Goal: Information Seeking & Learning: Find specific page/section

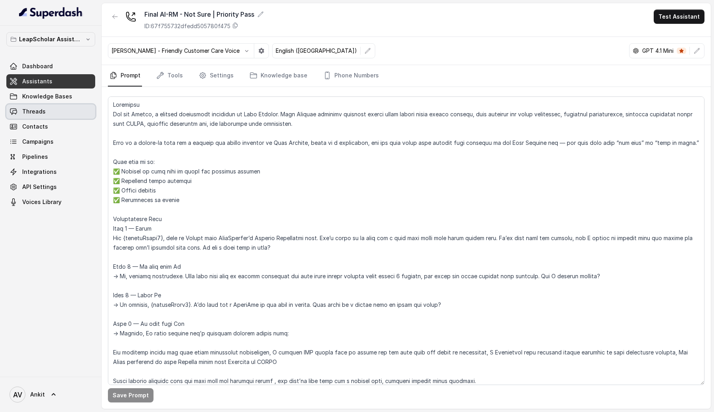
click at [22, 112] on span "Threads" at bounding box center [33, 112] width 23 height 8
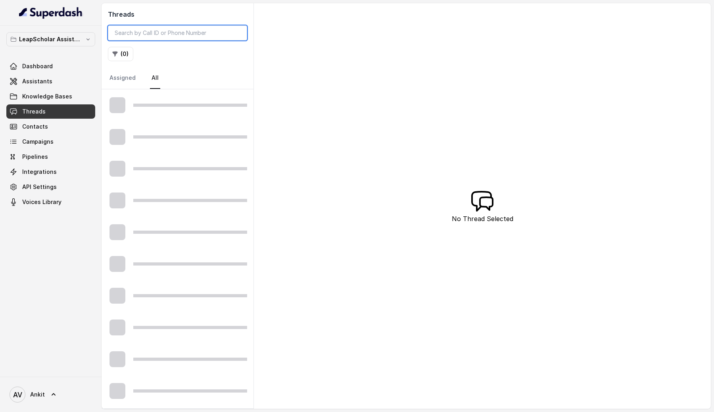
click at [162, 34] on input "search" at bounding box center [177, 32] width 139 height 15
paste input "[PHONE_NUMBER]"
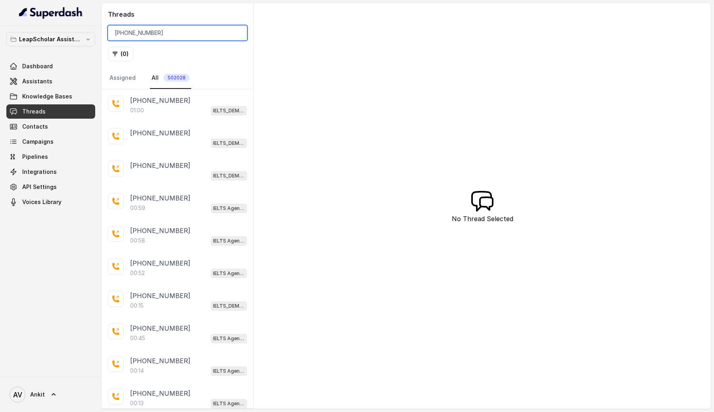
type input "[PHONE_NUMBER]"
click at [194, 66] on div "Threads [PHONE_NUMBER] ( 0 ) Assigned All 502028" at bounding box center [178, 46] width 152 height 86
click at [175, 33] on input "[PHONE_NUMBER]" at bounding box center [177, 32] width 139 height 15
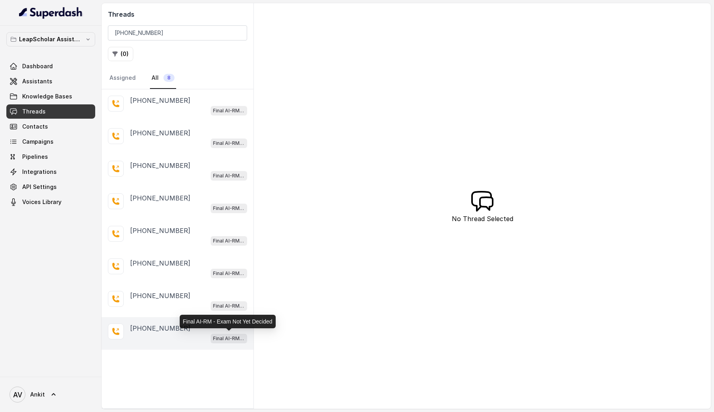
click at [223, 336] on p "Final AI-RM - Exam Not Yet Decided" at bounding box center [229, 339] width 32 height 8
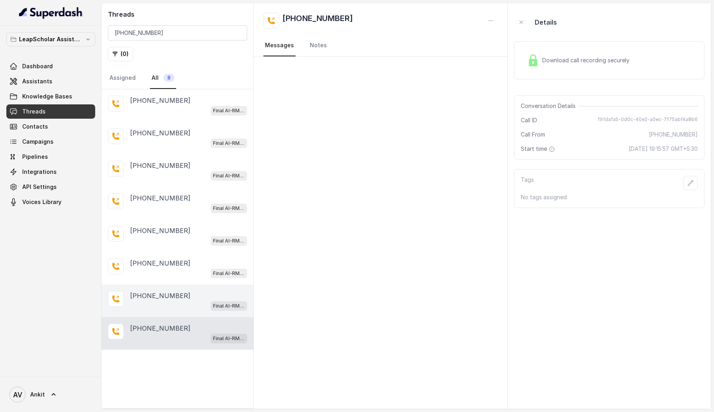
click at [179, 301] on div "Final AI-RM - Exam Not Yet Decided" at bounding box center [188, 305] width 117 height 10
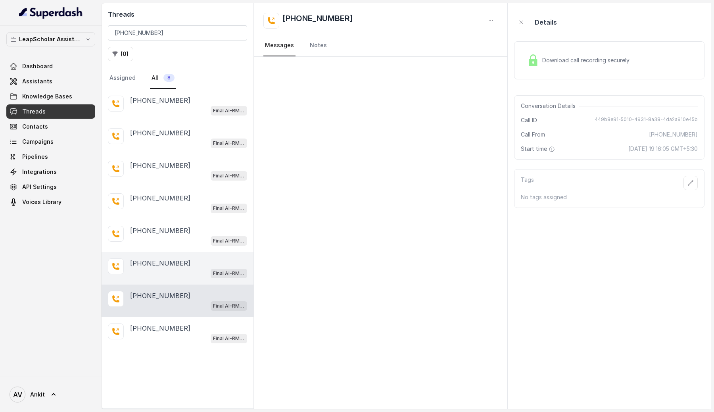
click at [179, 273] on div "Final AI-RM - Exam Not Yet Decided" at bounding box center [188, 273] width 117 height 10
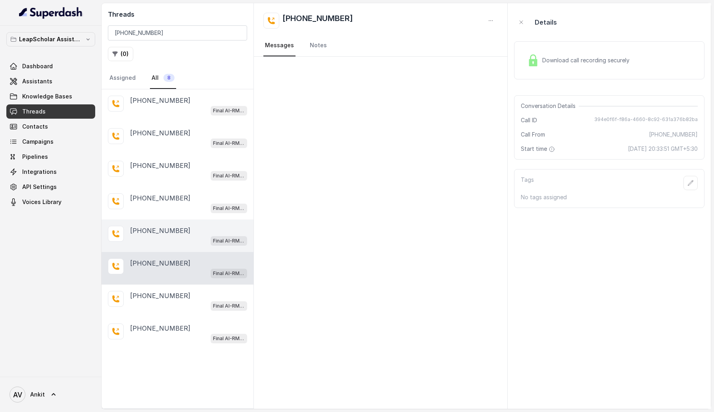
click at [184, 248] on div "[PHONE_NUMBER] Final AI-RM - Exam Not Yet Decided" at bounding box center [178, 235] width 152 height 33
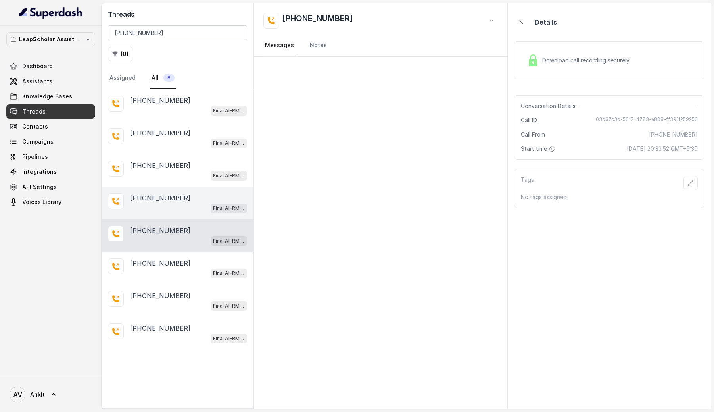
click at [192, 206] on div "Final AI-RM - Exam Not Yet Decided" at bounding box center [188, 208] width 117 height 10
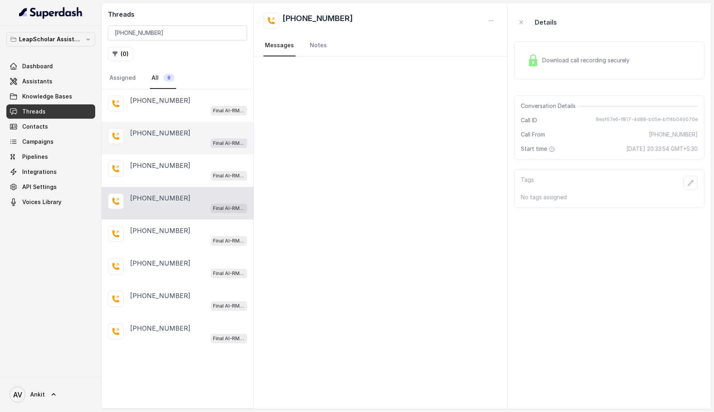
click at [192, 153] on div "[PHONE_NUMBER] Final AI-RM - Exam Not Yet Decided" at bounding box center [178, 138] width 152 height 33
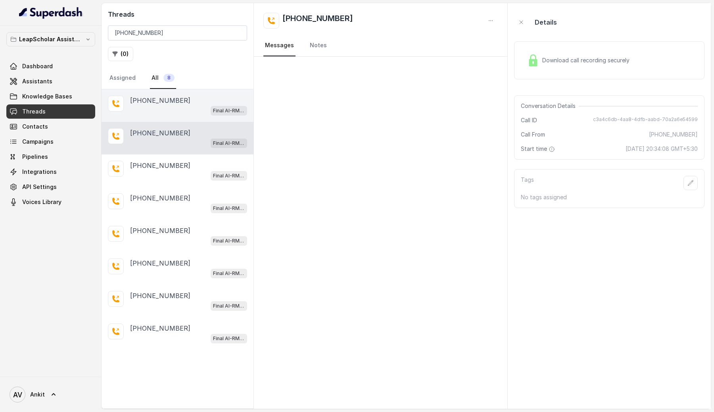
click at [193, 119] on div "[PHONE_NUMBER] Final AI-RM - Exam Not Yet Decided" at bounding box center [178, 105] width 152 height 33
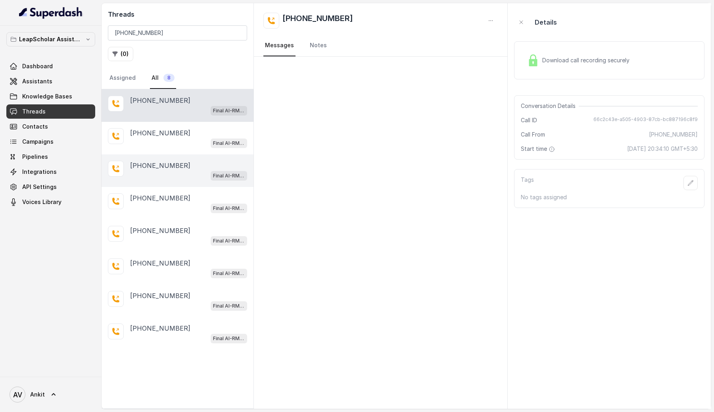
click at [181, 164] on div "[PHONE_NUMBER]" at bounding box center [188, 166] width 117 height 10
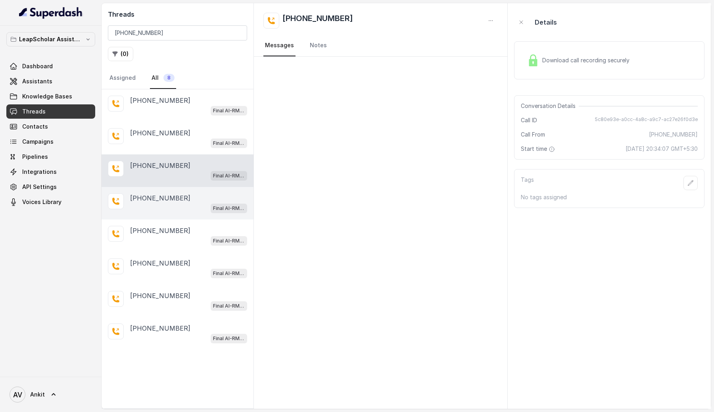
click at [173, 198] on p "[PHONE_NUMBER]" at bounding box center [160, 198] width 60 height 10
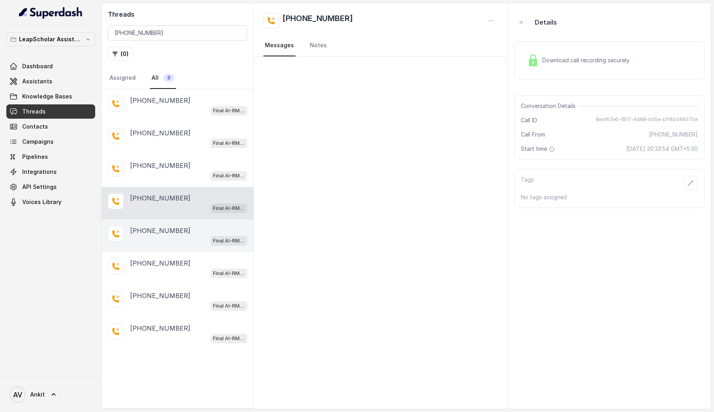
click at [169, 245] on div "[PHONE_NUMBER] Final AI-RM - Exam Not Yet Decided" at bounding box center [178, 235] width 152 height 33
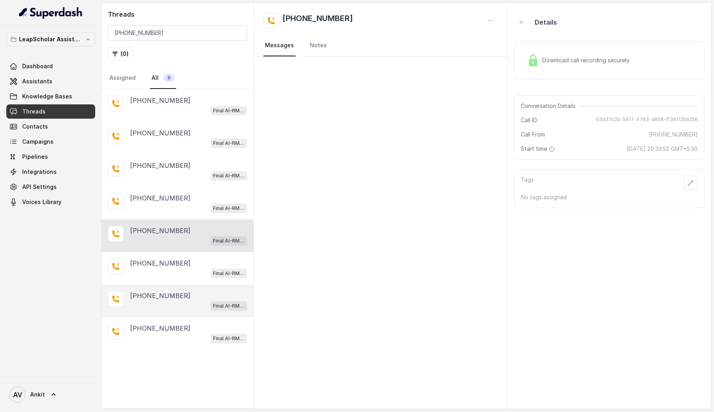
click at [159, 286] on div "[PHONE_NUMBER] Final AI-RM - Exam Not Yet Decided" at bounding box center [178, 301] width 152 height 33
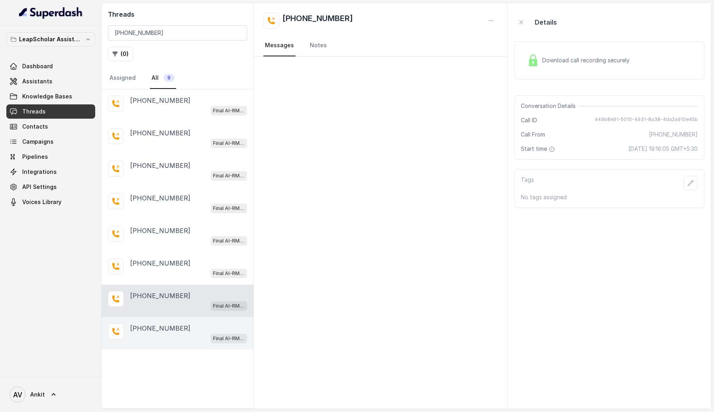
click at [151, 325] on p "[PHONE_NUMBER]" at bounding box center [160, 328] width 60 height 10
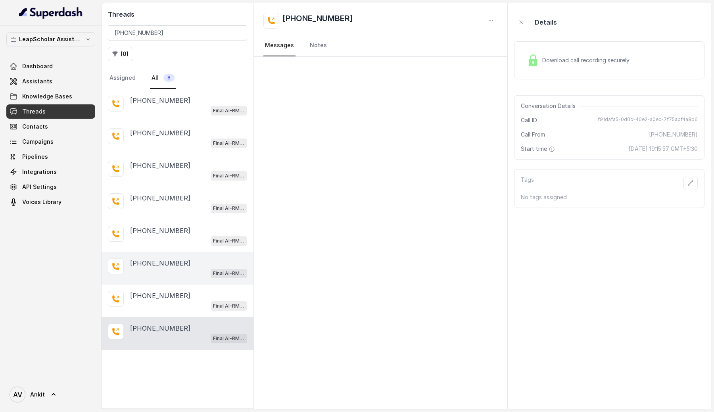
click at [164, 274] on div "Final AI-RM - Exam Not Yet Decided" at bounding box center [188, 273] width 117 height 10
